Goal: Transaction & Acquisition: Purchase product/service

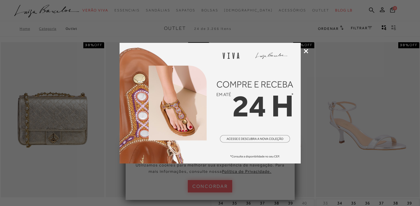
click at [306, 49] on icon at bounding box center [305, 51] width 5 height 5
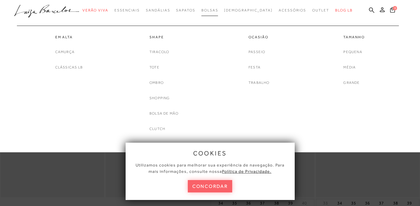
click at [218, 12] on link "Bolsas" at bounding box center [209, 10] width 17 height 11
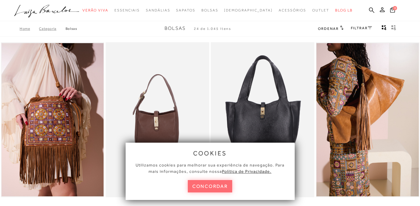
click at [210, 186] on button "concordar" at bounding box center [210, 186] width 45 height 12
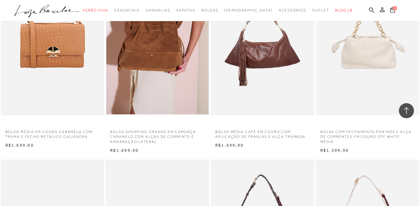
scroll to position [459, 0]
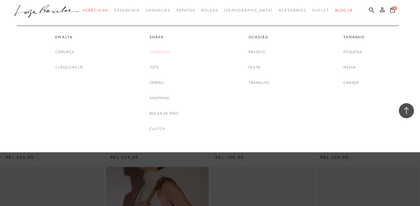
click at [156, 53] on link "Tiracolo" at bounding box center [159, 52] width 20 height 6
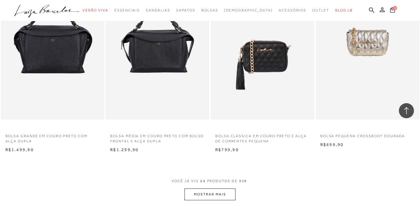
scroll to position [1082, 0]
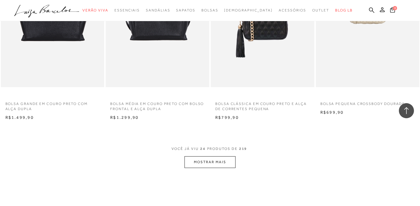
click at [218, 168] on button "MOSTRAR MAIS" at bounding box center [209, 162] width 51 height 12
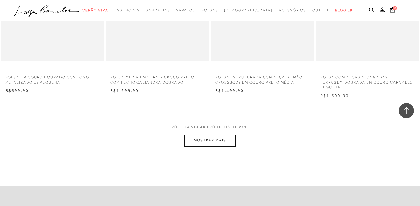
scroll to position [2371, 0]
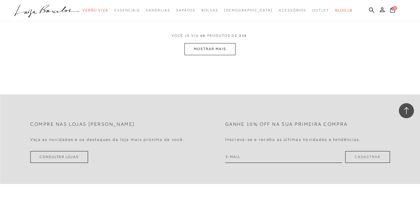
click at [213, 55] on button "MOSTRAR MAIS" at bounding box center [209, 49] width 51 height 12
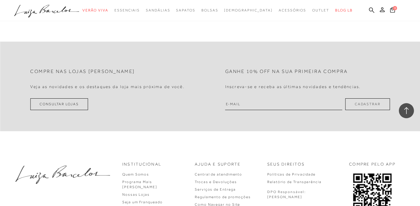
scroll to position [3493, 0]
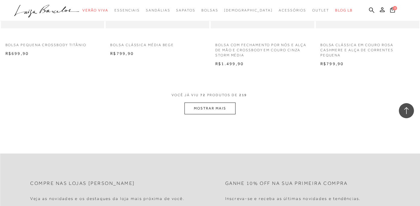
click at [215, 114] on button "MOSTRAR MAIS" at bounding box center [209, 109] width 51 height 12
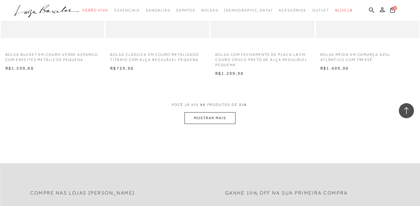
scroll to position [4666, 0]
click at [220, 123] on button "MOSTRAR MAIS" at bounding box center [209, 117] width 51 height 12
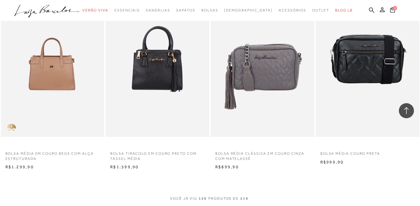
scroll to position [5761, 0]
